Goal: Transaction & Acquisition: Purchase product/service

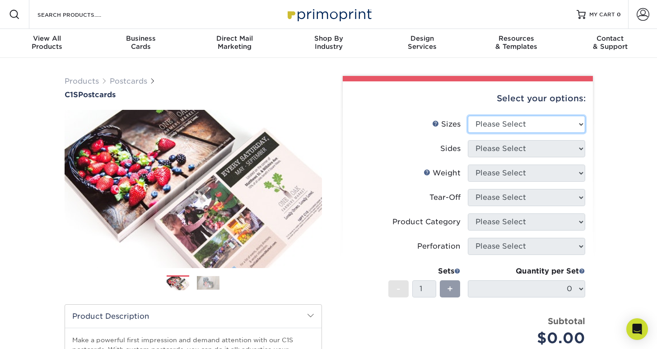
click at [548, 126] on select "Please Select 2" x 6" 2" x 8" 2.12" x 5.5" 2.75" x 4.25" 2.75" x 8.5" 3" x 3" 3…" at bounding box center [526, 124] width 117 height 17
select select "5.50x8.50"
click at [468, 116] on select "Please Select 2" x 6" 2" x 8" 2.12" x 5.5" 2.75" x 4.25" 2.75" x 8.5" 3" x 3" 3…" at bounding box center [526, 124] width 117 height 17
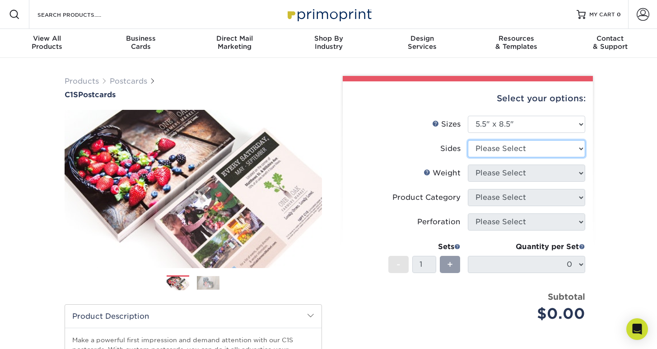
click at [541, 153] on select "Please Select Print Both Sides Print Front Only" at bounding box center [526, 148] width 117 height 17
select select "32d3c223-f82c-492b-b915-ba065a00862f"
click at [468, 140] on select "Please Select Print Both Sides Print Front Only" at bounding box center [526, 148] width 117 height 17
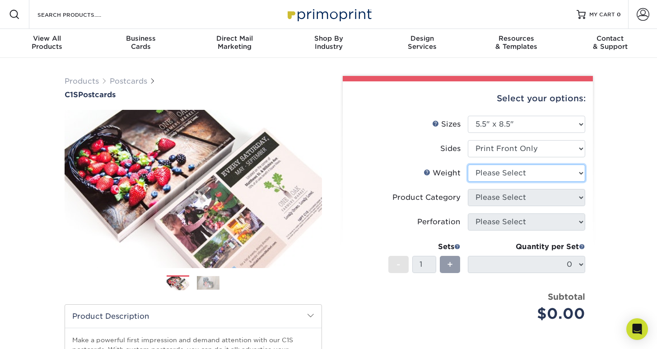
click at [523, 172] on select "Please Select 18PT C1S" at bounding box center [526, 172] width 117 height 17
select select "18PTC1S"
click at [468, 164] on select "Please Select 18PT C1S" at bounding box center [526, 172] width 117 height 17
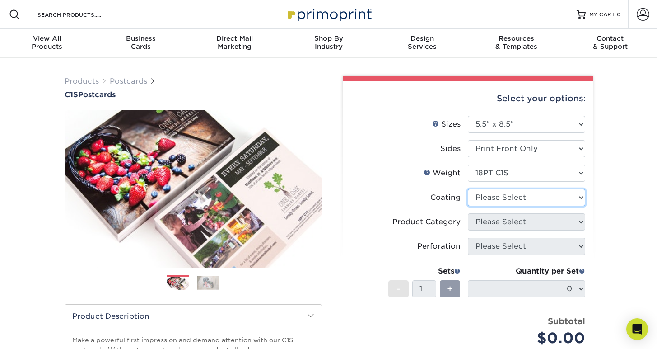
click at [509, 200] on select at bounding box center [526, 197] width 117 height 17
select select "3e7618de-abca-4bda-9f97-8b9129e913d8"
click at [468, 189] on select at bounding box center [526, 197] width 117 height 17
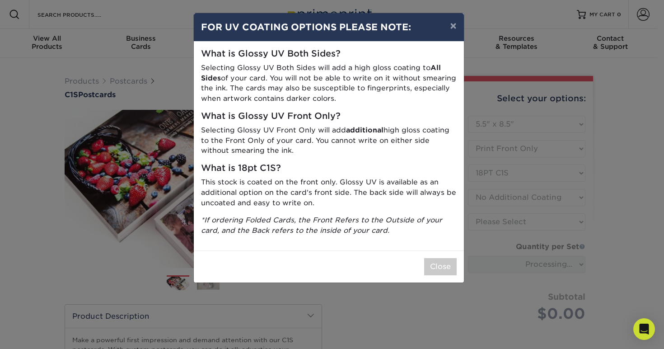
click at [502, 222] on div "× FOR UV COATING OPTIONS PLEASE NOTE: What is Glossy UV Both Sides? Selecting G…" at bounding box center [332, 174] width 664 height 349
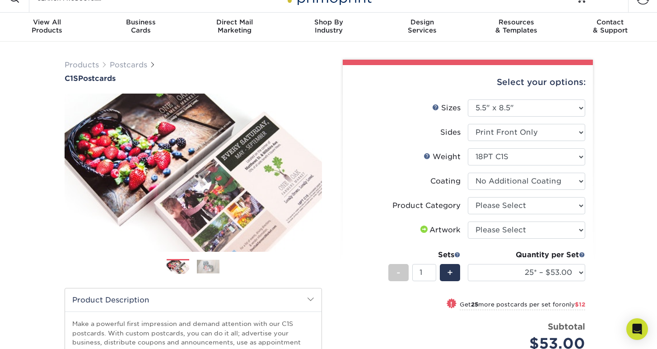
scroll to position [16, 0]
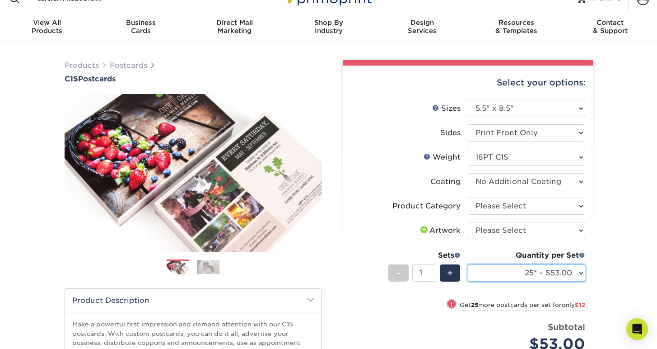
click at [495, 274] on select "25* – $53.00 50* – $65.00 75* – $71.00 100* – $78.00 250* – $140.00 500 – $157.…" at bounding box center [526, 272] width 117 height 17
click at [468, 264] on select "25* – $53.00 50* – $65.00 75* – $71.00 100* – $78.00 250* – $140.00 500 – $157.…" at bounding box center [526, 272] width 117 height 17
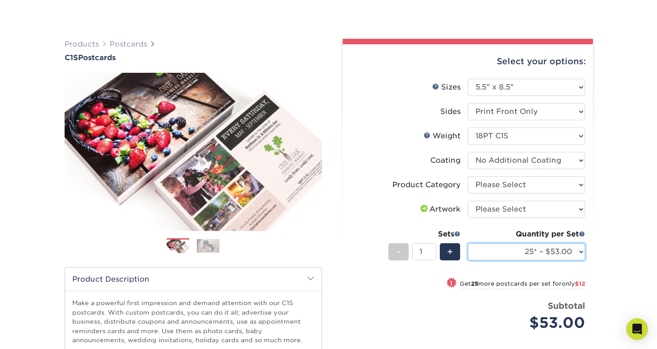
scroll to position [71, 0]
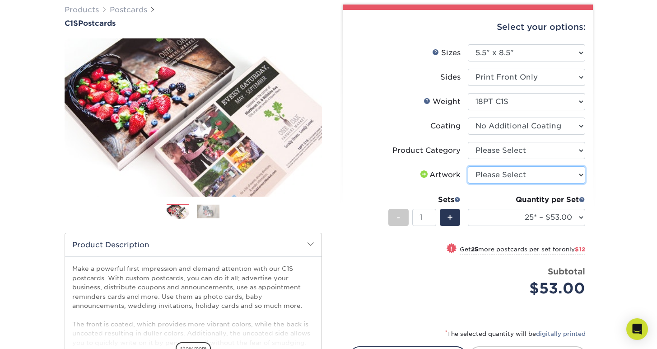
click at [490, 174] on select "Please Select I will upload files I need a design - $150" at bounding box center [526, 174] width 117 height 17
select select "upload"
click at [468, 166] on select "Please Select I will upload files I need a design - $150" at bounding box center [526, 174] width 117 height 17
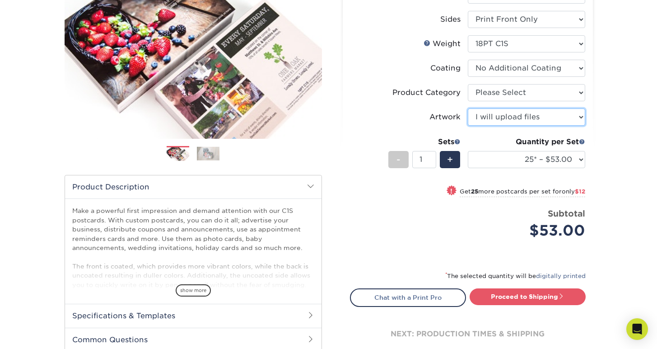
scroll to position [202, 0]
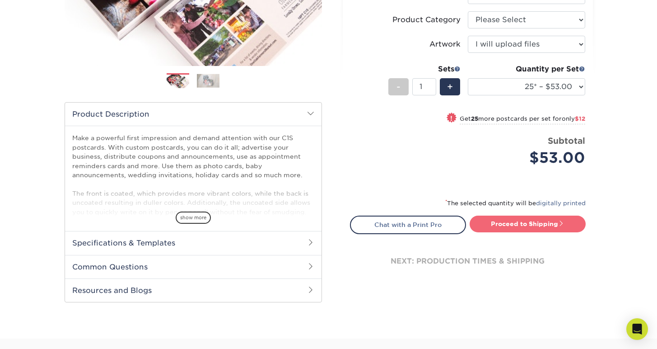
click at [508, 226] on link "Proceed to Shipping" at bounding box center [528, 223] width 116 height 16
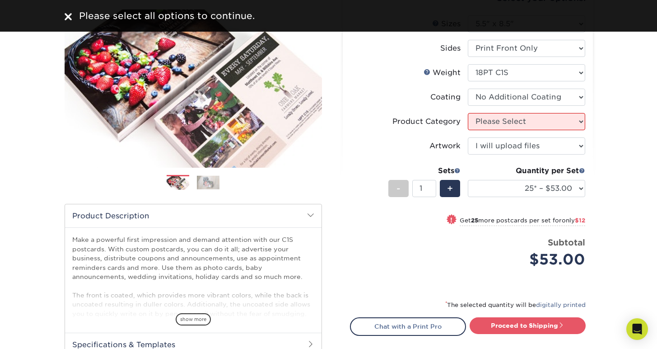
scroll to position [81, 0]
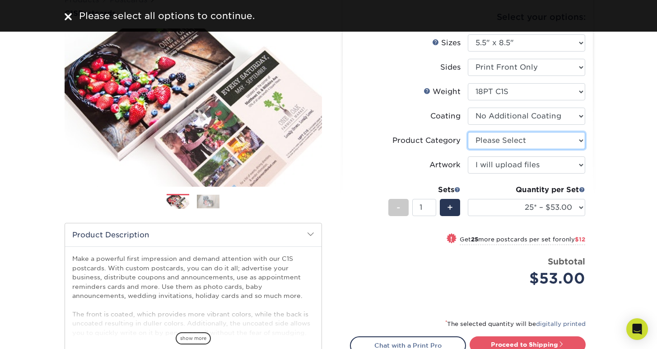
click at [511, 137] on select "Please Select Postcards" at bounding box center [526, 140] width 117 height 17
select select "9b7272e0-d6c8-4c3c-8e97-d3a1bcdab858"
click at [468, 132] on select "Please Select Postcards" at bounding box center [526, 140] width 117 height 17
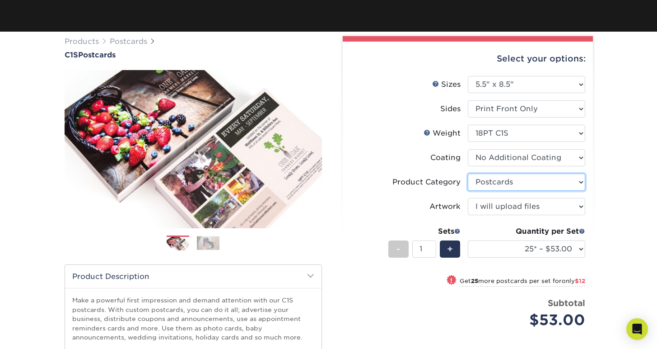
scroll to position [203, 0]
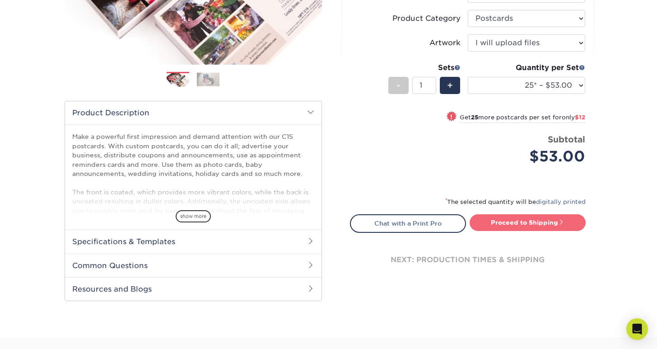
click at [502, 227] on link "Proceed to Shipping" at bounding box center [528, 222] width 116 height 16
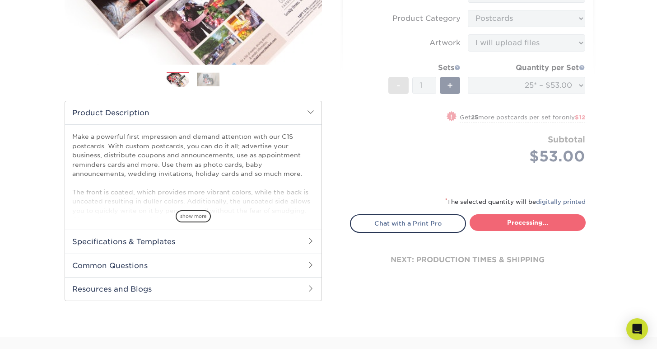
select select "015f1238-9ab7-404e-8d07-0d820584b168"
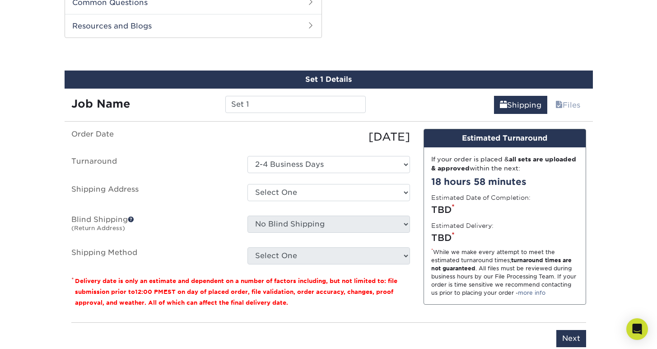
scroll to position [467, 0]
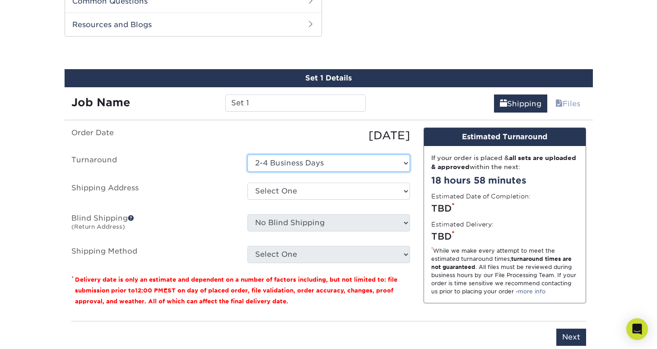
click at [375, 161] on select "Select One 2-4 Business Days" at bounding box center [328, 162] width 163 height 17
click at [247, 154] on select "Select One 2-4 Business Days" at bounding box center [328, 162] width 163 height 17
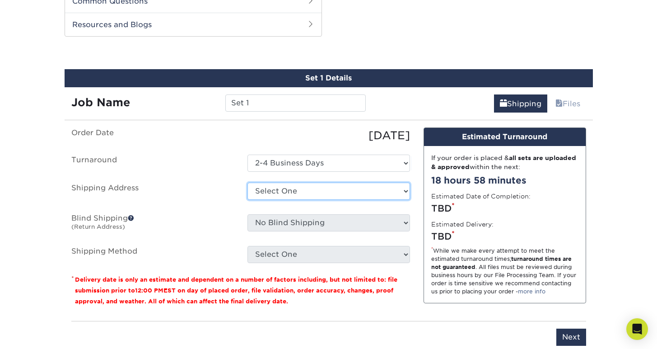
click at [348, 185] on select "Select One + Add New Address - Login" at bounding box center [328, 190] width 163 height 17
select select "newaddress"
click at [247, 182] on select "Select One + Add New Address - Login" at bounding box center [328, 190] width 163 height 17
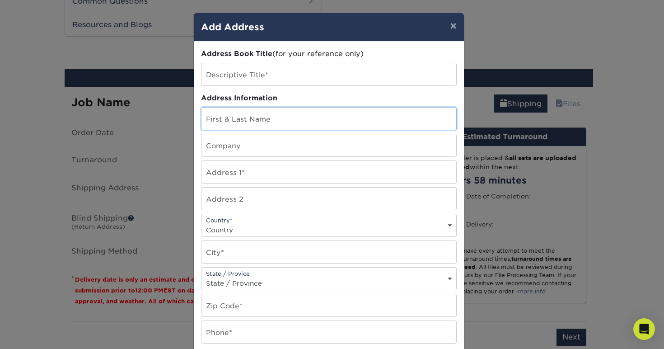
click at [332, 117] on input "text" at bounding box center [328, 118] width 255 height 22
type input "[PERSON_NAME]"
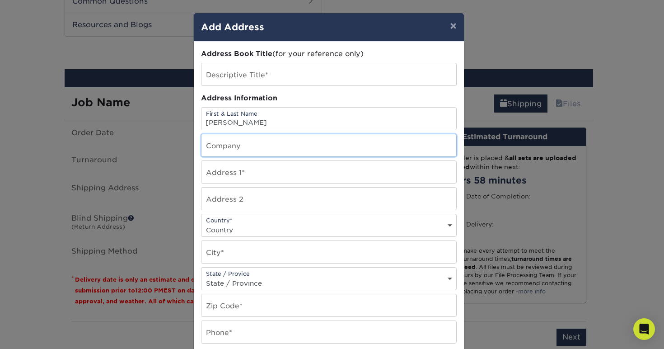
type input "Grow Global Strategy"
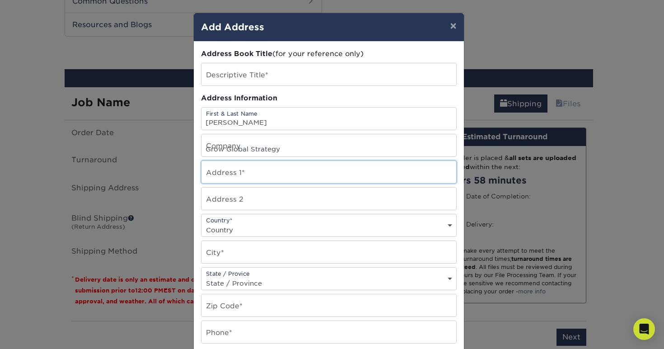
type input "[STREET_ADDRESS]"
select select "US"
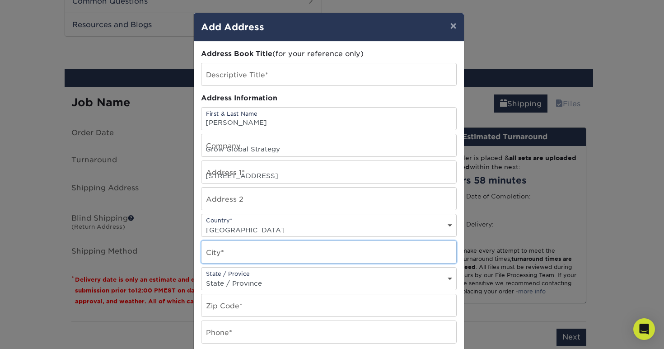
type input "[GEOGRAPHIC_DATA]"
select select "FL"
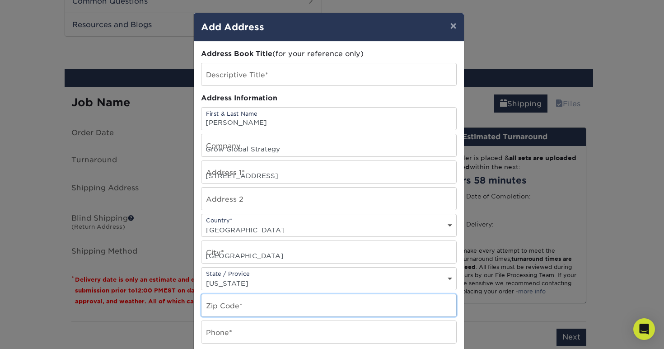
type input "33145"
type input "9178222989"
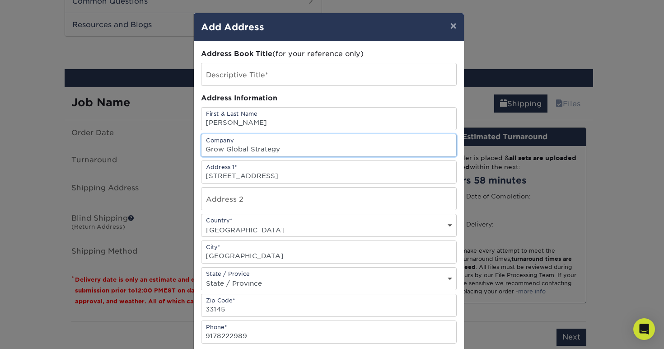
drag, startPoint x: 271, startPoint y: 148, endPoint x: 226, endPoint y: 139, distance: 45.5
click at [226, 139] on input "Grow Global Strategy" at bounding box center [328, 145] width 255 height 22
type input "1"
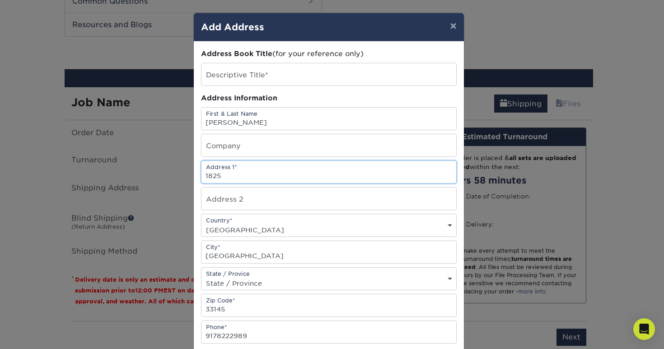
type input "1825"
click at [605, 9] on div "× Add Address Address Book Title (for your reference only) Descriptive Title* A…" at bounding box center [332, 174] width 664 height 349
